Goal: Task Accomplishment & Management: Complete application form

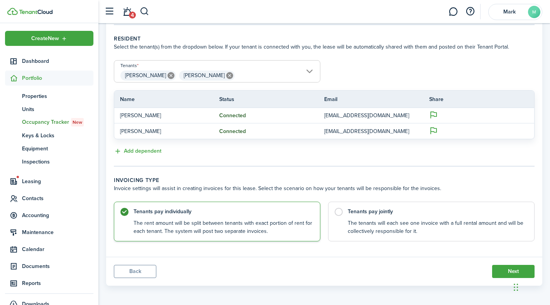
click at [48, 122] on span "Occupancy Tracker New" at bounding box center [57, 122] width 71 height 8
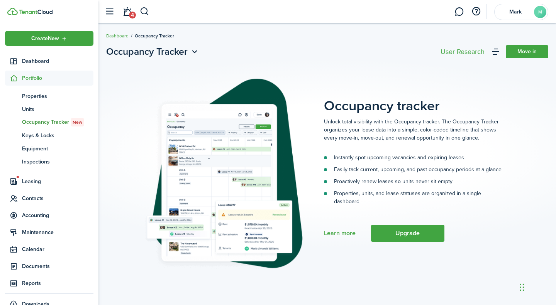
click at [33, 181] on span "Leasing" at bounding box center [57, 182] width 71 height 8
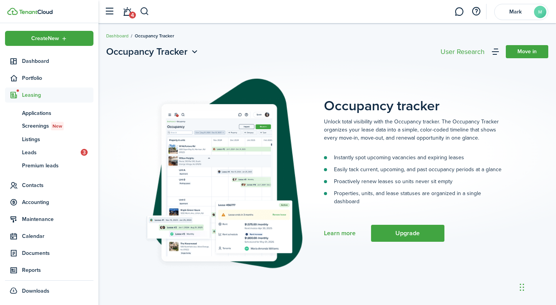
click at [47, 112] on span "Applications" at bounding box center [57, 113] width 71 height 8
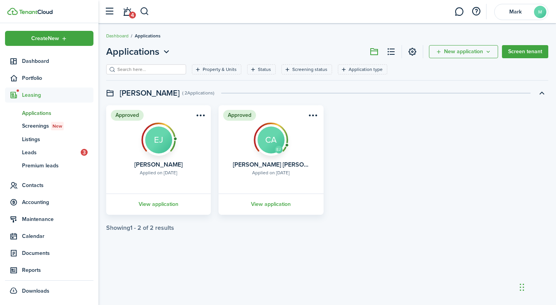
click at [51, 128] on span "Screenings New" at bounding box center [57, 126] width 71 height 8
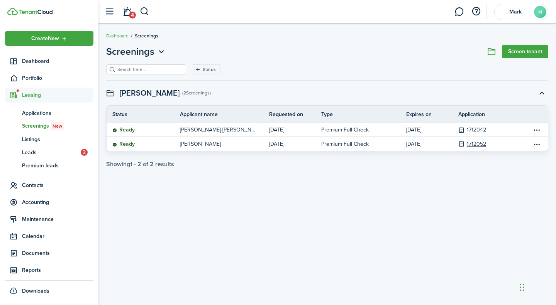
click at [49, 110] on span "Applications" at bounding box center [57, 113] width 71 height 8
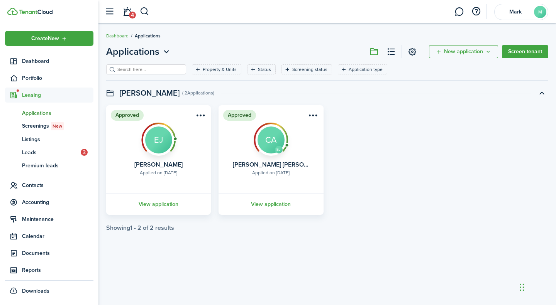
click at [274, 205] on link "View application" at bounding box center [270, 204] width 107 height 21
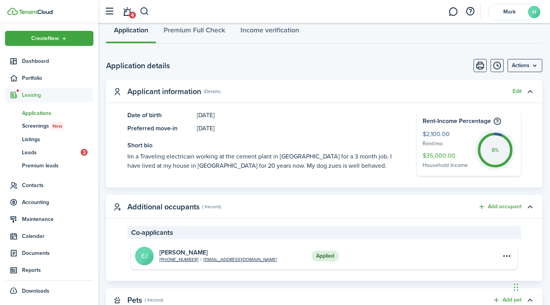
scroll to position [193, 0]
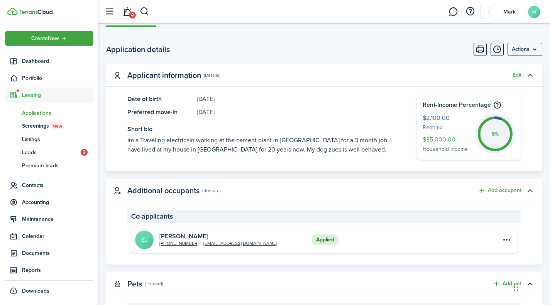
click at [133, 9] on link "4" at bounding box center [127, 12] width 15 height 20
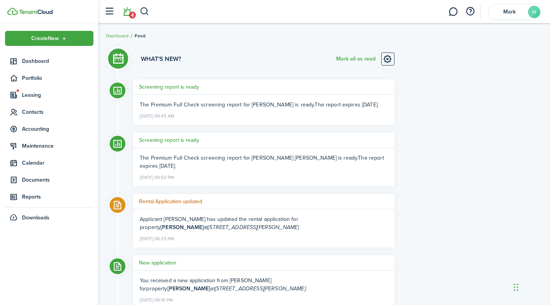
click at [127, 15] on li "4" at bounding box center [127, 12] width 18 height 20
click at [364, 61] on button "Mark all as read" at bounding box center [355, 59] width 39 height 13
click at [41, 98] on span "Leasing" at bounding box center [57, 95] width 71 height 8
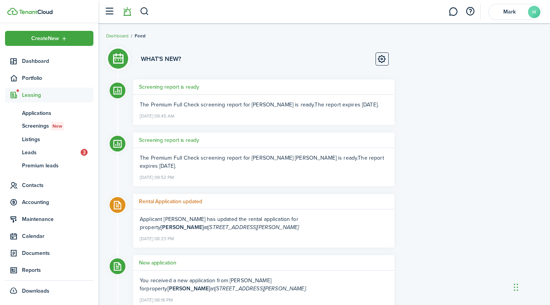
click at [55, 115] on span "Applications" at bounding box center [57, 113] width 71 height 8
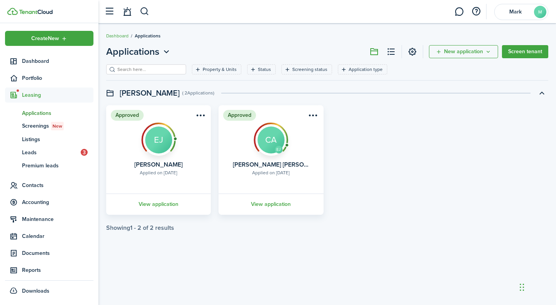
click at [267, 210] on link "View application" at bounding box center [270, 204] width 107 height 21
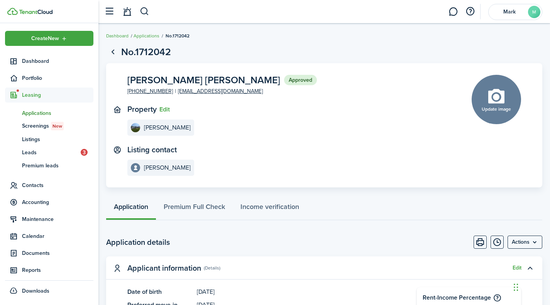
click at [37, 79] on span "Portfolio" at bounding box center [57, 78] width 71 height 8
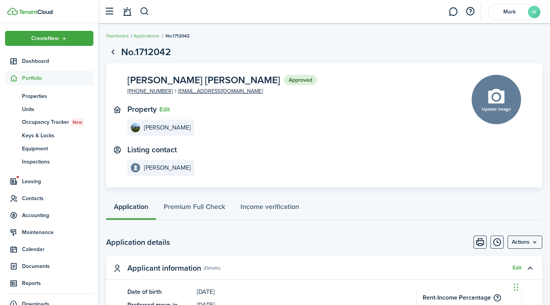
click at [33, 177] on span "Leasing" at bounding box center [49, 181] width 88 height 15
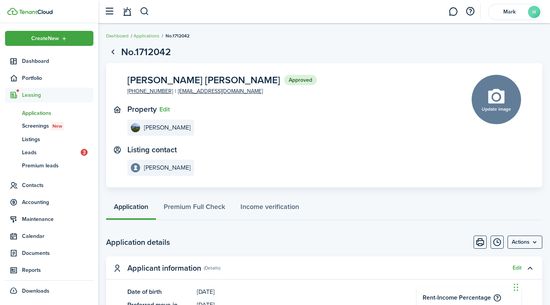
click at [36, 143] on span "Listings" at bounding box center [57, 139] width 71 height 8
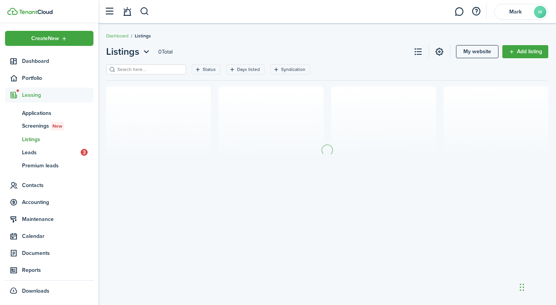
click at [32, 80] on span "Portfolio" at bounding box center [57, 78] width 71 height 8
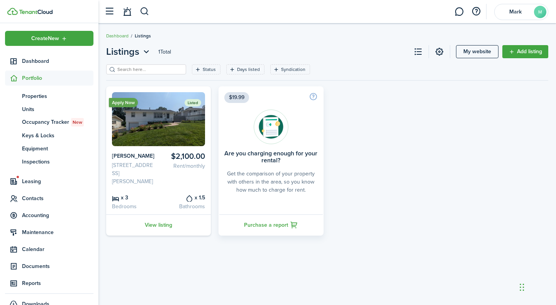
click at [34, 97] on span "Properties" at bounding box center [57, 96] width 71 height 8
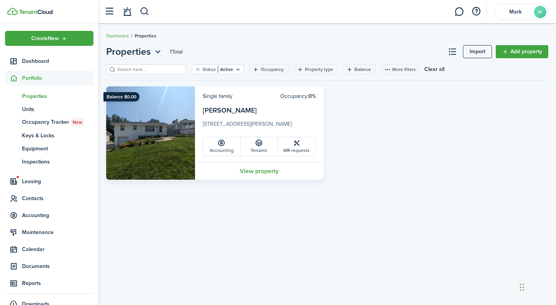
click at [266, 176] on link "View property" at bounding box center [259, 171] width 129 height 17
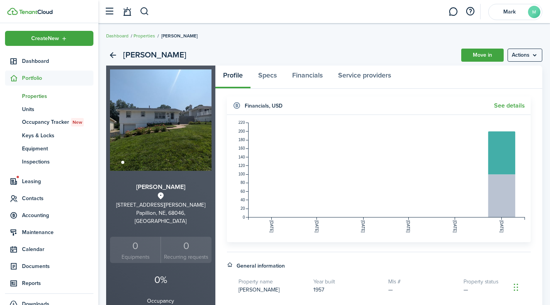
click at [483, 56] on link "Move in" at bounding box center [482, 55] width 42 height 13
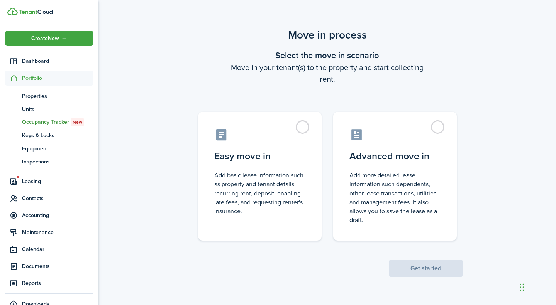
click at [427, 162] on label "Advanced move in Add more detailed lease information such dependents, other lea…" at bounding box center [395, 176] width 124 height 129
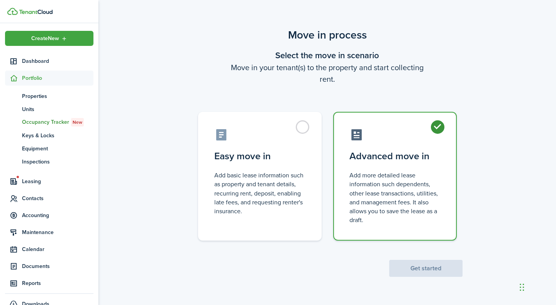
radio input "true"
click at [429, 263] on button "Get started" at bounding box center [425, 268] width 73 height 17
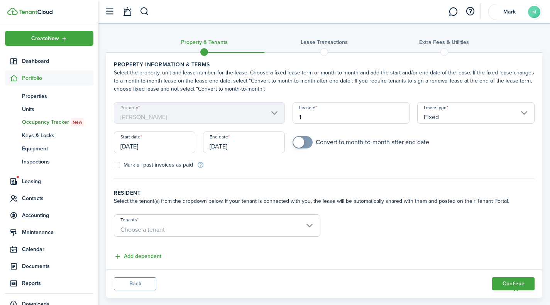
click at [307, 229] on span "Choose a tenant" at bounding box center [217, 230] width 206 height 13
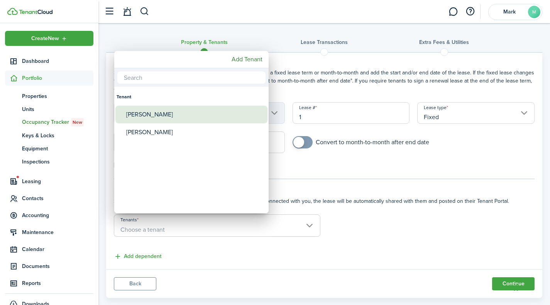
click at [174, 114] on div "[PERSON_NAME]" at bounding box center [194, 115] width 137 height 18
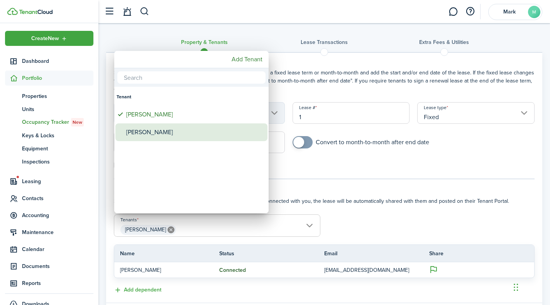
click at [171, 126] on div "[PERSON_NAME]" at bounding box center [194, 133] width 137 height 18
type input "[PERSON_NAME], [PERSON_NAME]"
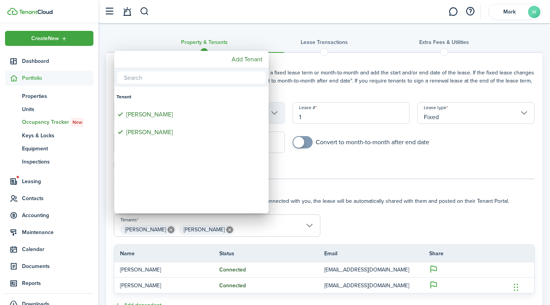
click at [344, 174] on div at bounding box center [275, 152] width 674 height 429
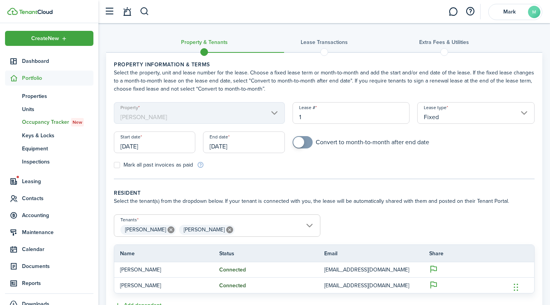
click at [154, 148] on input "[DATE]" at bounding box center [154, 143] width 81 height 22
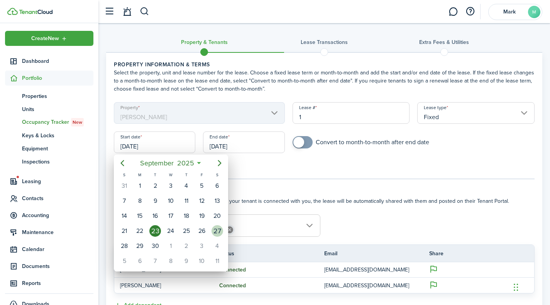
click at [217, 231] on div "27" at bounding box center [218, 231] width 12 height 12
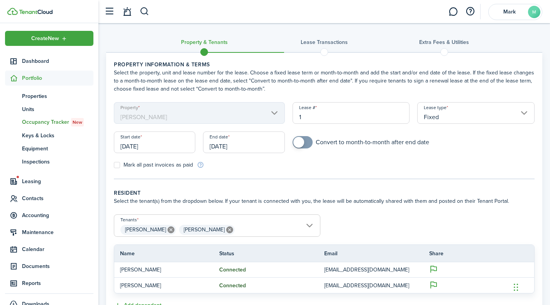
type input "[DATE]"
click at [234, 145] on input "[DATE]" at bounding box center [243, 143] width 81 height 22
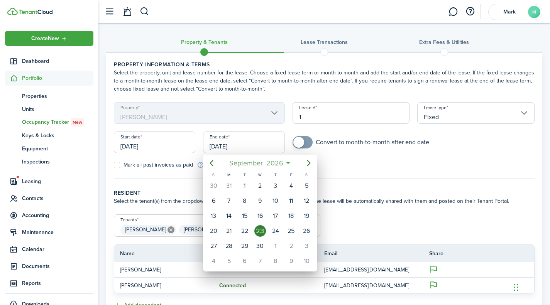
click at [272, 161] on span "2026" at bounding box center [274, 163] width 20 height 14
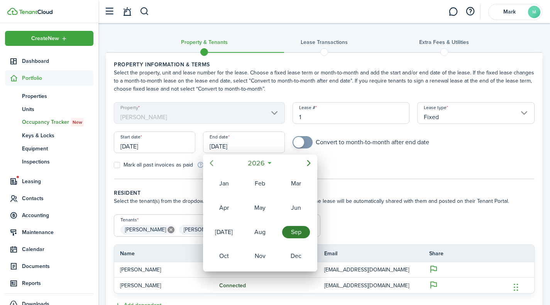
click at [208, 163] on icon "Previous page" at bounding box center [211, 163] width 9 height 9
click at [294, 255] on div "Dec" at bounding box center [296, 256] width 28 height 12
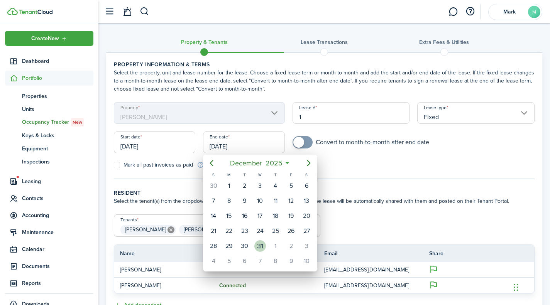
click at [255, 246] on div "31" at bounding box center [260, 247] width 12 height 12
type input "[DATE]"
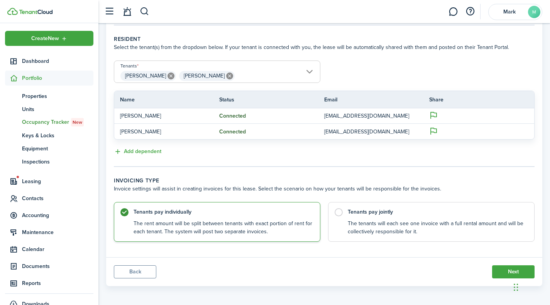
scroll to position [154, 0]
click at [349, 228] on control-radio-card-description "The tenants will each see one invoice with a full rental amount and will be col…" at bounding box center [437, 228] width 179 height 16
radio input "false"
radio input "true"
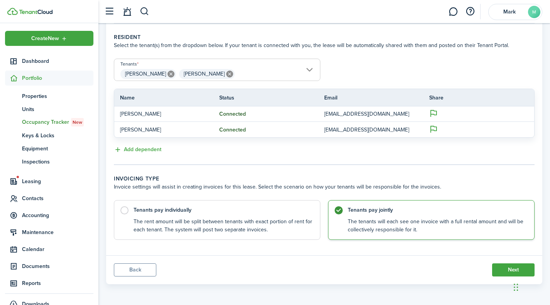
click at [496, 266] on button "Next" at bounding box center [513, 270] width 42 height 13
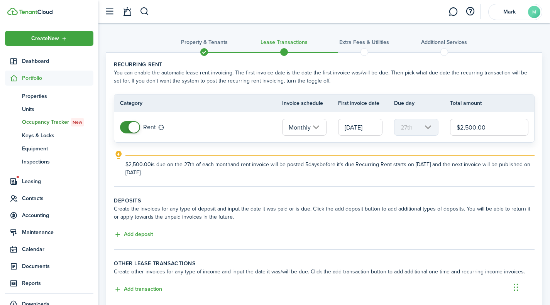
click at [135, 126] on span at bounding box center [134, 127] width 11 height 11
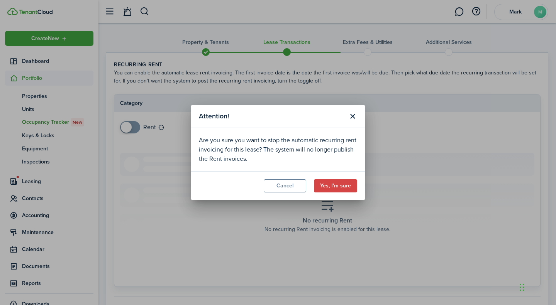
click at [295, 188] on button "Cancel" at bounding box center [285, 186] width 42 height 13
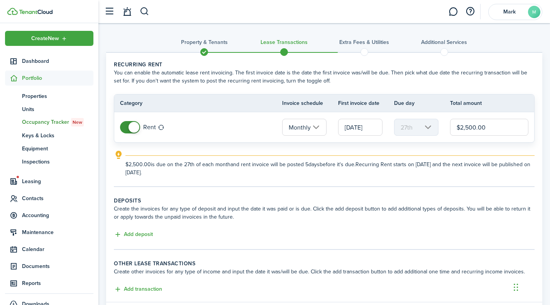
click at [309, 125] on input "Monthly" at bounding box center [304, 127] width 44 height 17
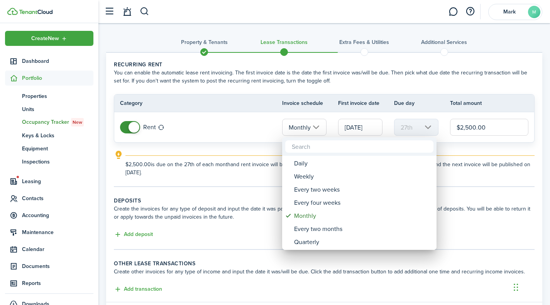
click at [244, 122] on div at bounding box center [275, 152] width 674 height 429
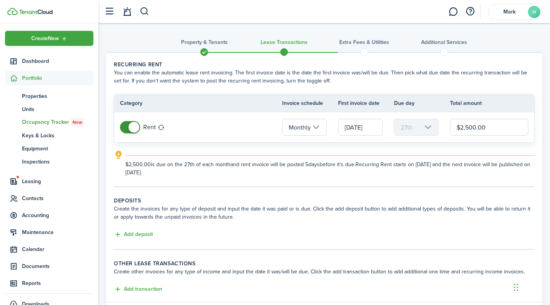
click at [367, 130] on input "[DATE]" at bounding box center [360, 127] width 44 height 17
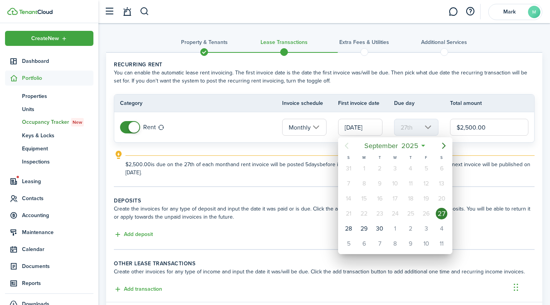
click at [255, 129] on div at bounding box center [275, 152] width 674 height 429
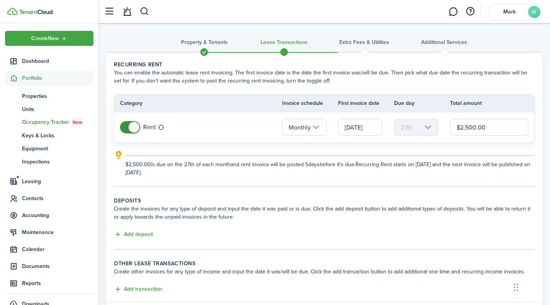
scroll to position [39, 0]
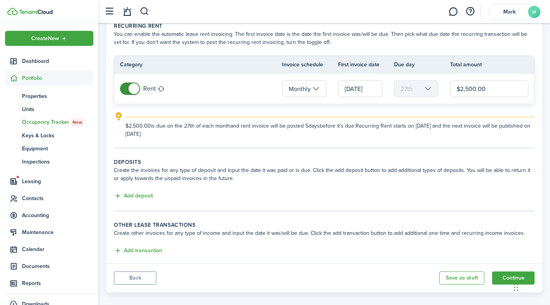
click at [133, 200] on button "Add deposit" at bounding box center [133, 196] width 39 height 9
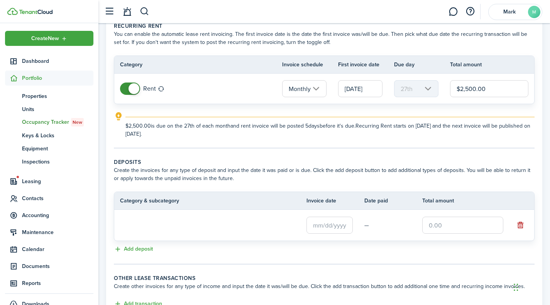
scroll to position [0, 0]
click at [343, 227] on input "text" at bounding box center [330, 225] width 46 height 17
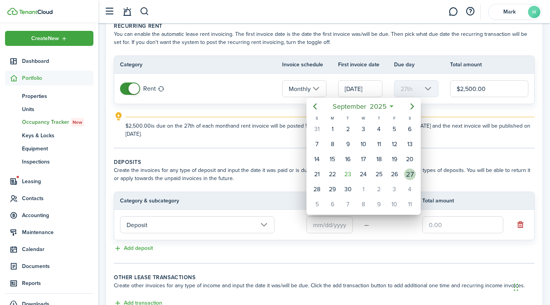
click at [415, 176] on div "27" at bounding box center [409, 174] width 15 height 15
type input "[DATE]"
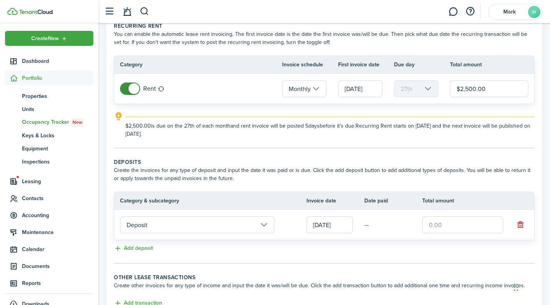
click at [350, 96] on input "[DATE]" at bounding box center [360, 88] width 44 height 17
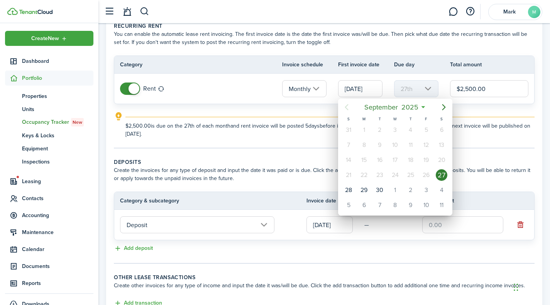
click at [437, 173] on div "27" at bounding box center [442, 175] width 12 height 12
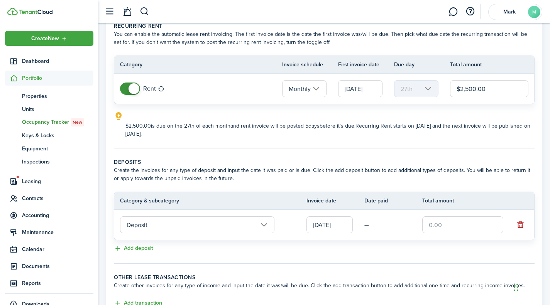
scroll to position [0, 1]
click at [439, 221] on input "text" at bounding box center [462, 225] width 81 height 17
type input "$2,100.00"
click at [128, 249] on button "Add deposit" at bounding box center [133, 248] width 39 height 9
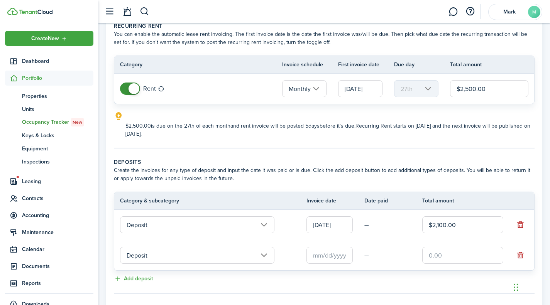
click at [267, 256] on input "Deposit" at bounding box center [197, 255] width 154 height 17
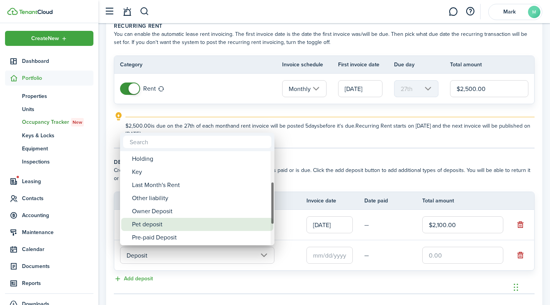
click at [191, 229] on div "Pet deposit" at bounding box center [200, 224] width 137 height 13
type input "Deposit / Pet deposit"
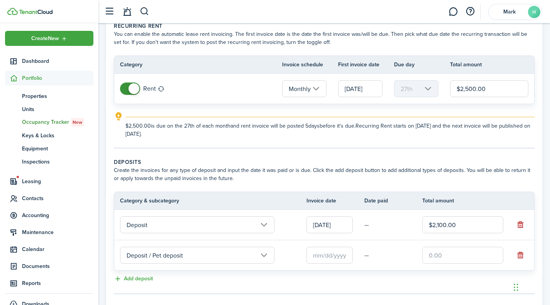
click at [322, 254] on input "text" at bounding box center [330, 255] width 46 height 17
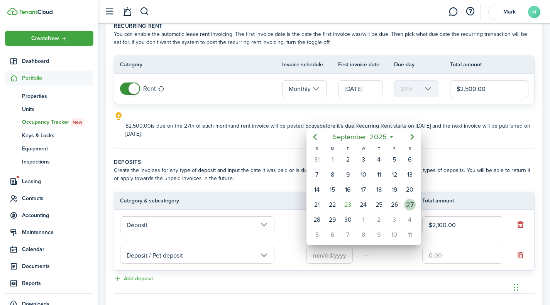
click at [408, 203] on div "27" at bounding box center [410, 205] width 12 height 12
type input "[DATE]"
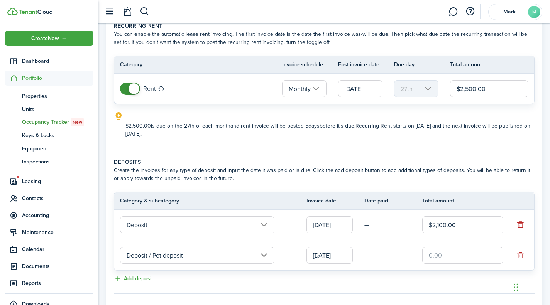
click at [342, 227] on input "[DATE]" at bounding box center [330, 225] width 46 height 17
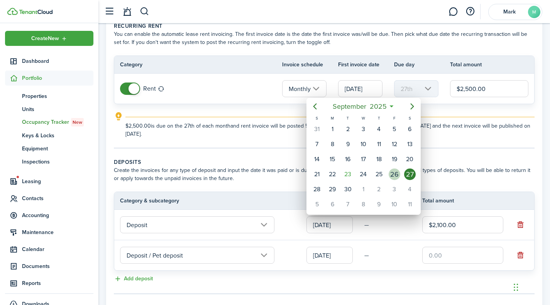
click at [395, 177] on div "26" at bounding box center [395, 175] width 12 height 12
type input "[DATE]"
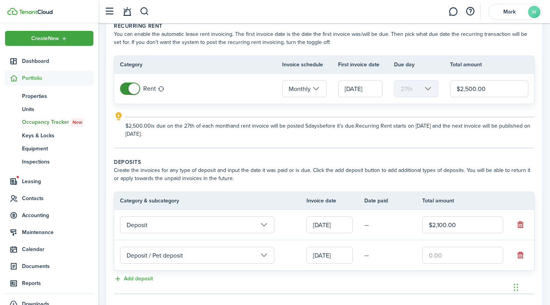
click at [327, 256] on input "[DATE]" at bounding box center [330, 255] width 46 height 17
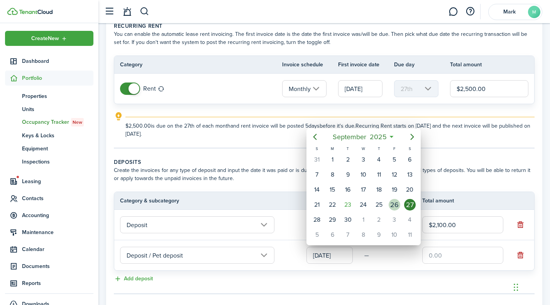
click at [396, 206] on div "26" at bounding box center [395, 205] width 12 height 12
type input "[DATE]"
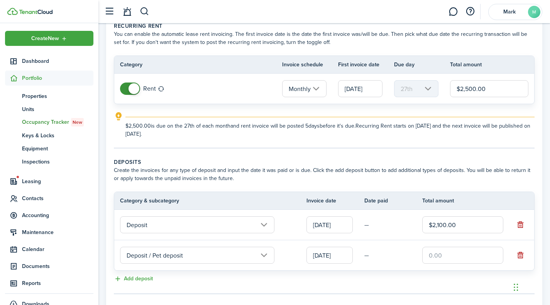
click at [442, 252] on input "text" at bounding box center [462, 255] width 81 height 17
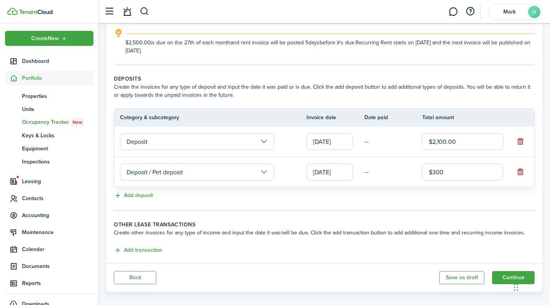
scroll to position [130, 0]
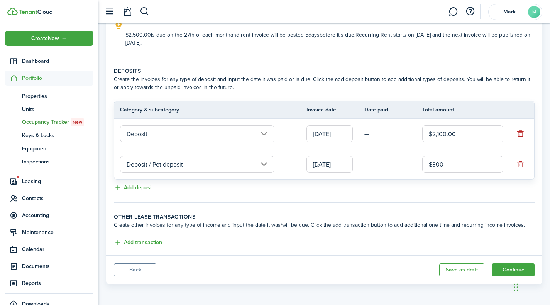
type input "$300.00"
click at [141, 246] on button "Add transaction" at bounding box center [138, 243] width 48 height 9
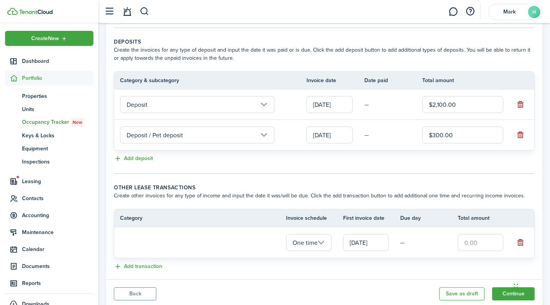
scroll to position [168, 0]
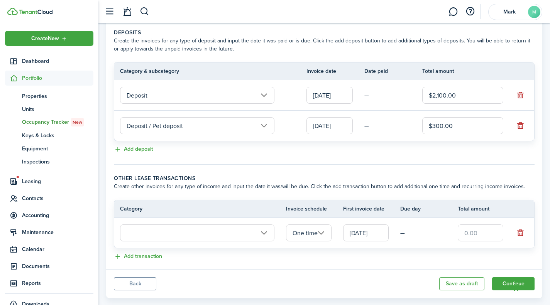
click at [266, 233] on input "text" at bounding box center [197, 233] width 154 height 17
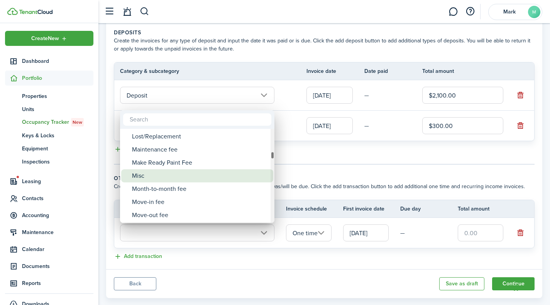
click at [215, 173] on div "Misc" at bounding box center [200, 175] width 137 height 13
type input "Tenant charges & fees / Misc"
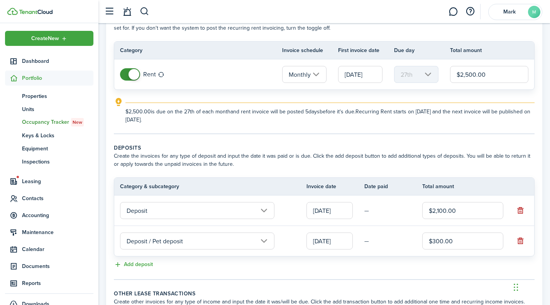
scroll to position [53, 0]
click at [463, 71] on input "$2,500.00" at bounding box center [489, 74] width 78 height 17
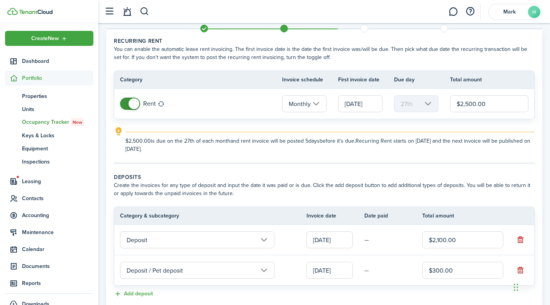
scroll to position [14, 0]
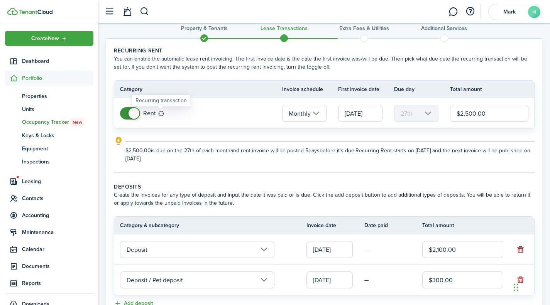
click at [159, 113] on table-icon at bounding box center [161, 113] width 7 height 6
click at [138, 112] on span at bounding box center [134, 113] width 11 height 11
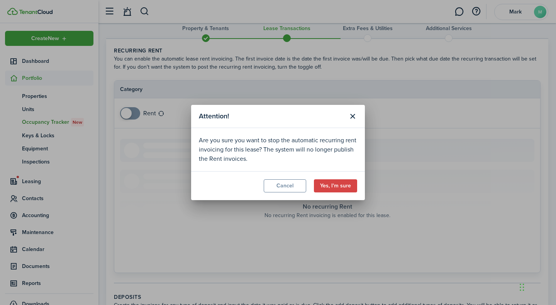
click at [351, 186] on button "Yes, I'm sure" at bounding box center [335, 186] width 43 height 13
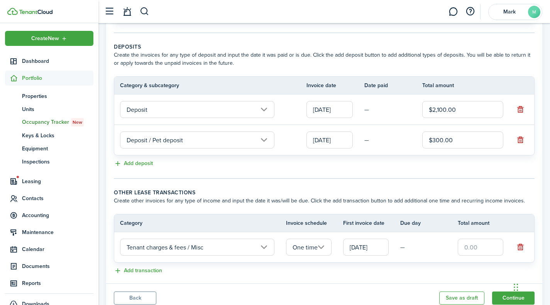
scroll to position [293, 0]
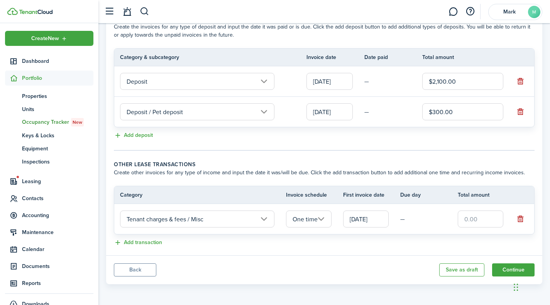
click at [474, 220] on input "text" at bounding box center [481, 219] width 46 height 17
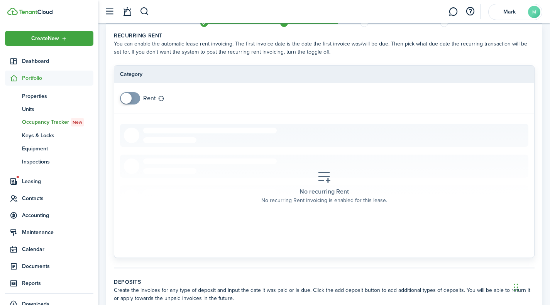
scroll to position [0, 0]
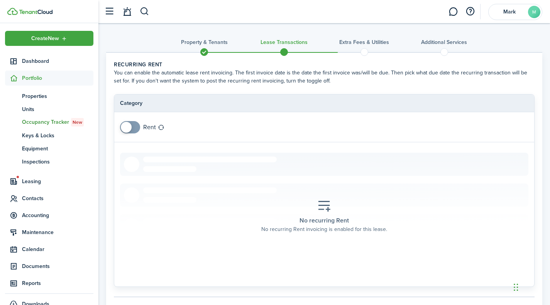
type input "$333.34"
click at [130, 128] on span at bounding box center [126, 127] width 11 height 11
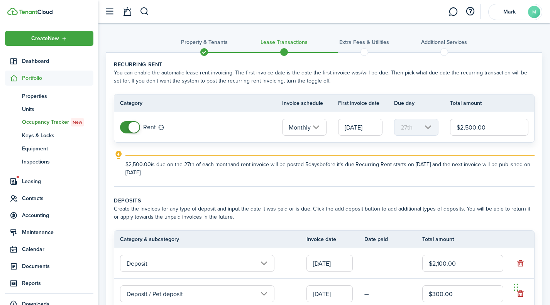
click at [317, 130] on input "Monthly" at bounding box center [304, 127] width 44 height 17
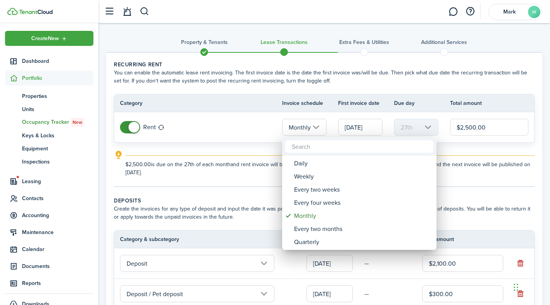
click at [317, 130] on div at bounding box center [275, 152] width 674 height 429
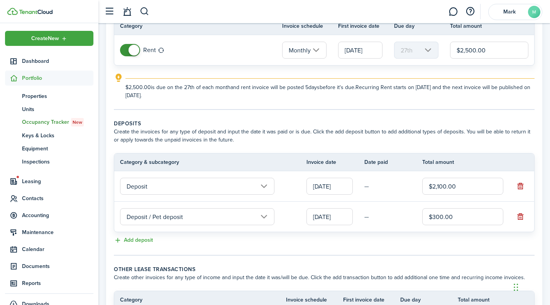
scroll to position [154, 0]
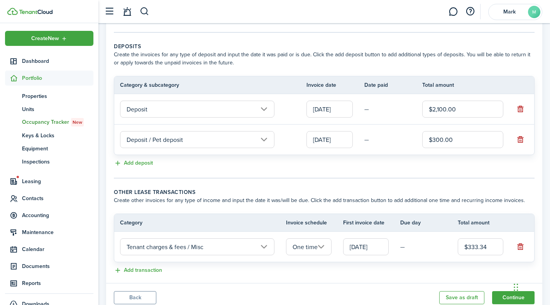
click at [260, 246] on input "Tenant charges & fees / Misc" at bounding box center [197, 247] width 154 height 17
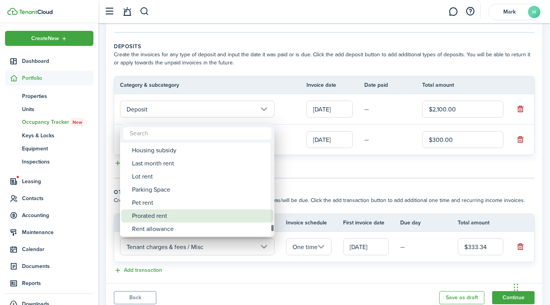
click at [199, 213] on div "Prorated rent" at bounding box center [200, 216] width 137 height 13
type input "Rent / Prorated rent"
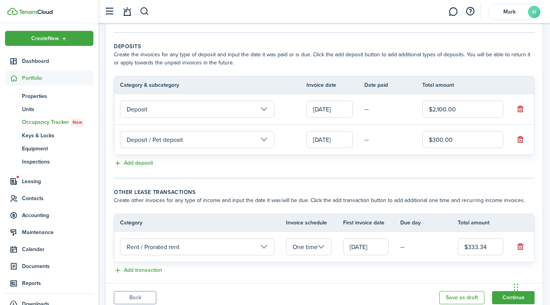
click at [329, 110] on input "[DATE]" at bounding box center [330, 109] width 46 height 17
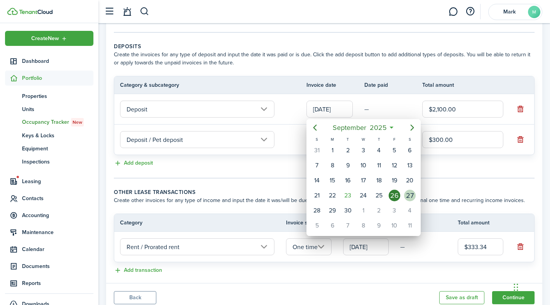
click at [414, 199] on div "27" at bounding box center [410, 196] width 12 height 12
type input "[DATE]"
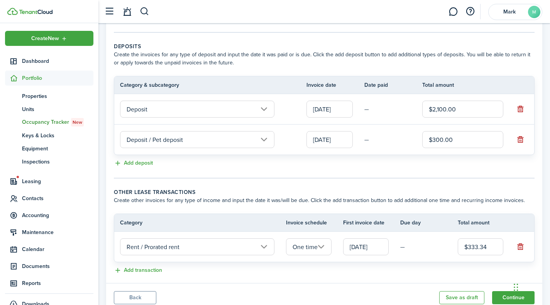
click at [329, 139] on input "[DATE]" at bounding box center [330, 139] width 46 height 17
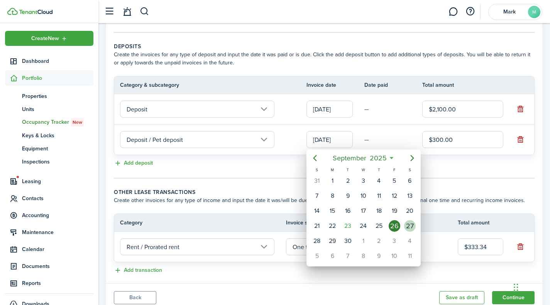
click at [408, 228] on div "27" at bounding box center [410, 226] width 12 height 12
type input "[DATE]"
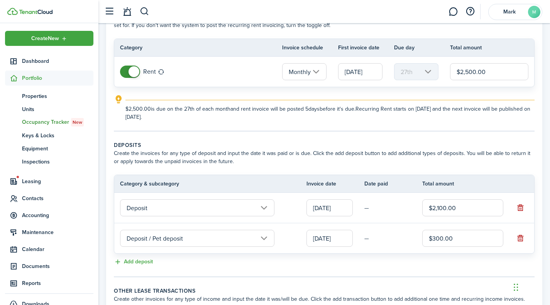
scroll to position [28, 0]
